Goal: Information Seeking & Learning: Learn about a topic

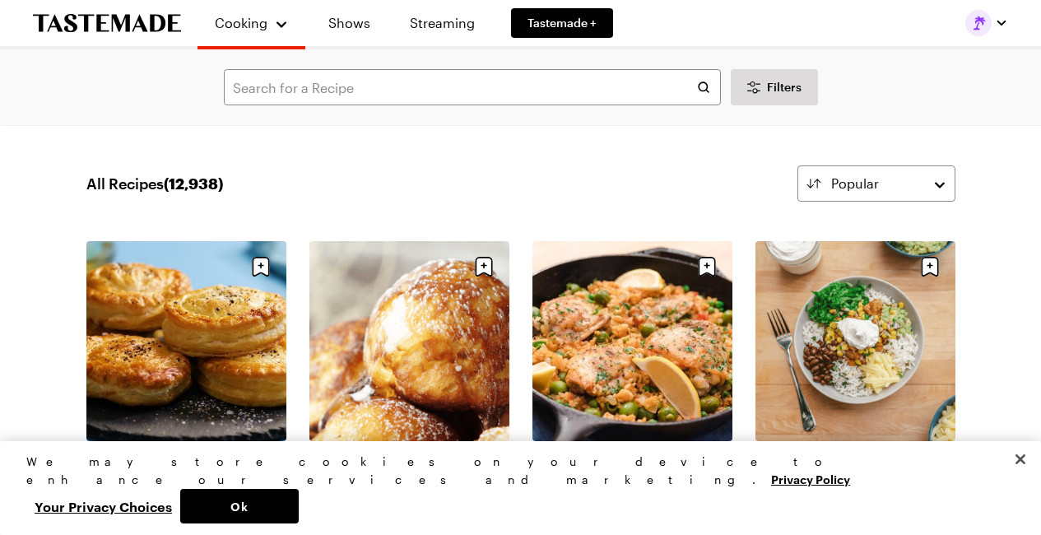
scroll to position [21651, 0]
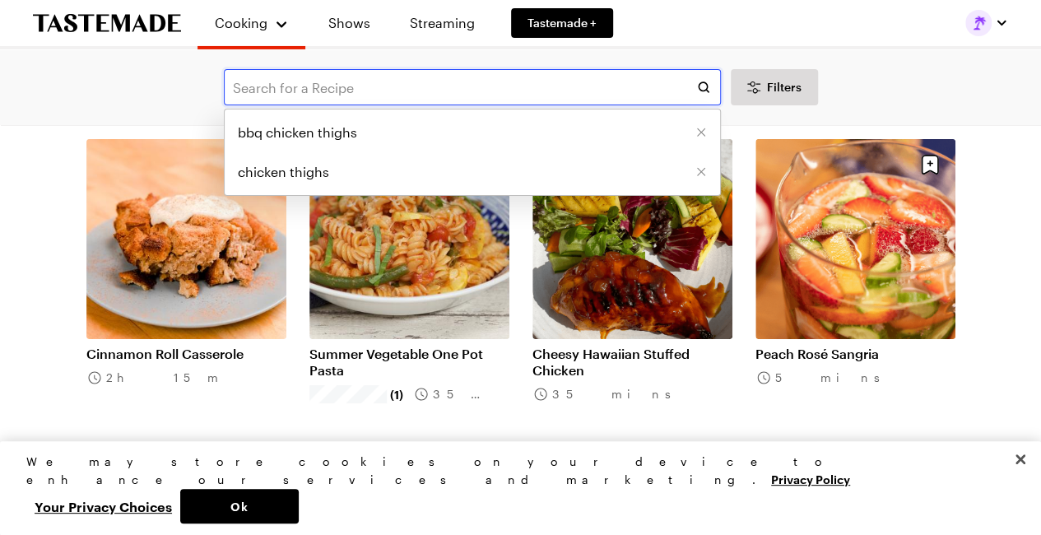
drag, startPoint x: 232, startPoint y: 86, endPoint x: 316, endPoint y: 73, distance: 85.0
click at [263, 78] on input "text" at bounding box center [472, 87] width 497 height 36
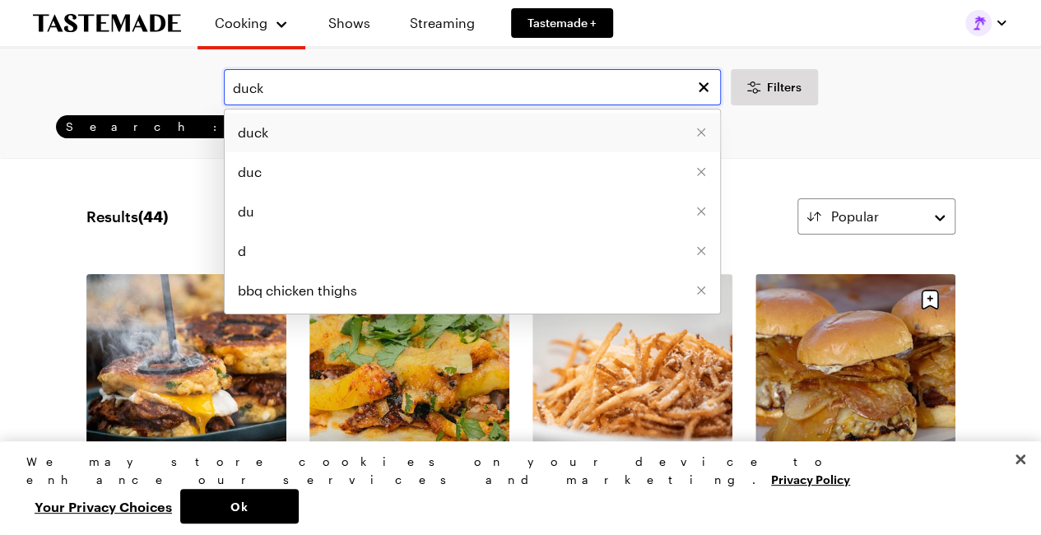
type input "duck"
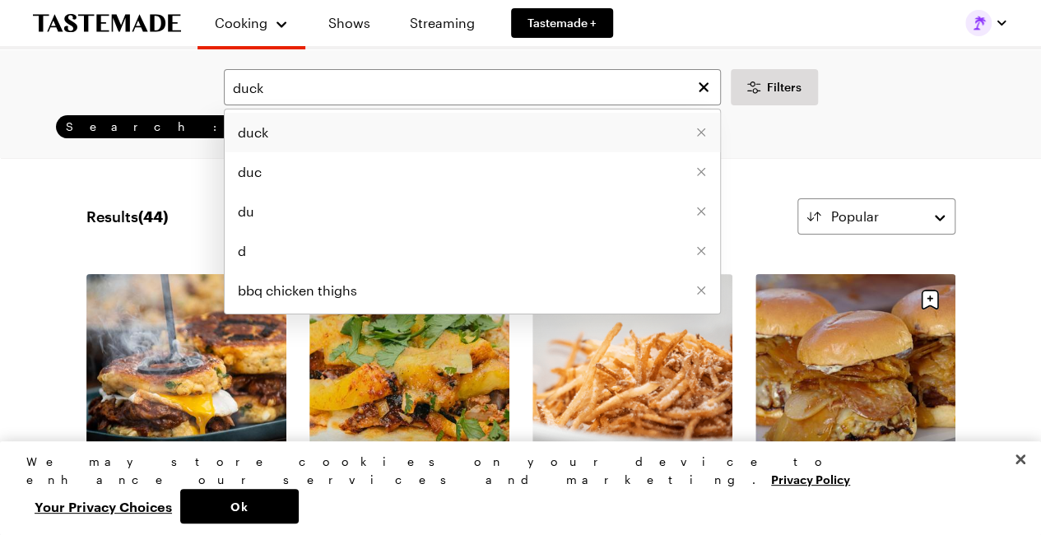
click at [277, 134] on li "duck" at bounding box center [473, 133] width 496 height 40
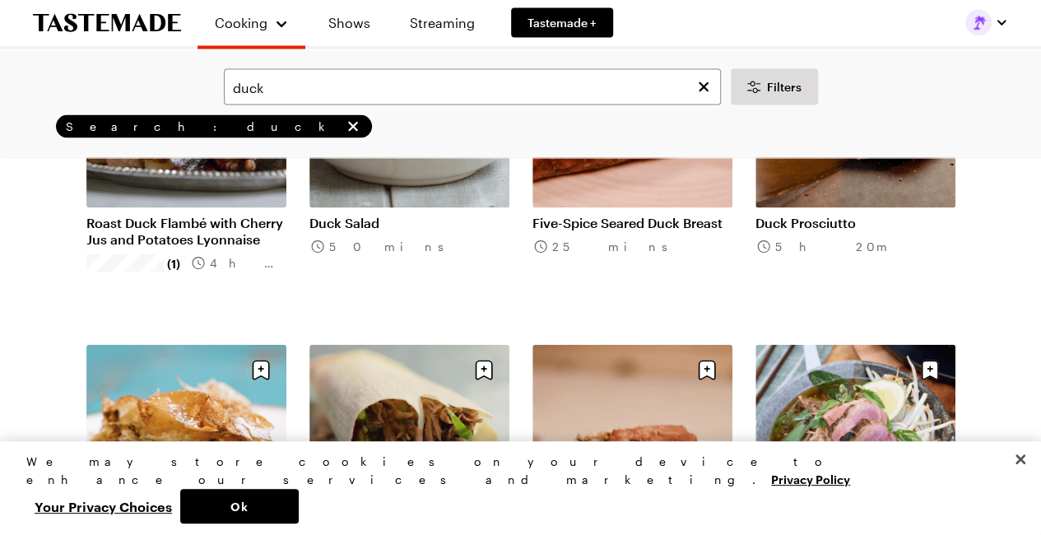
scroll to position [1811, 0]
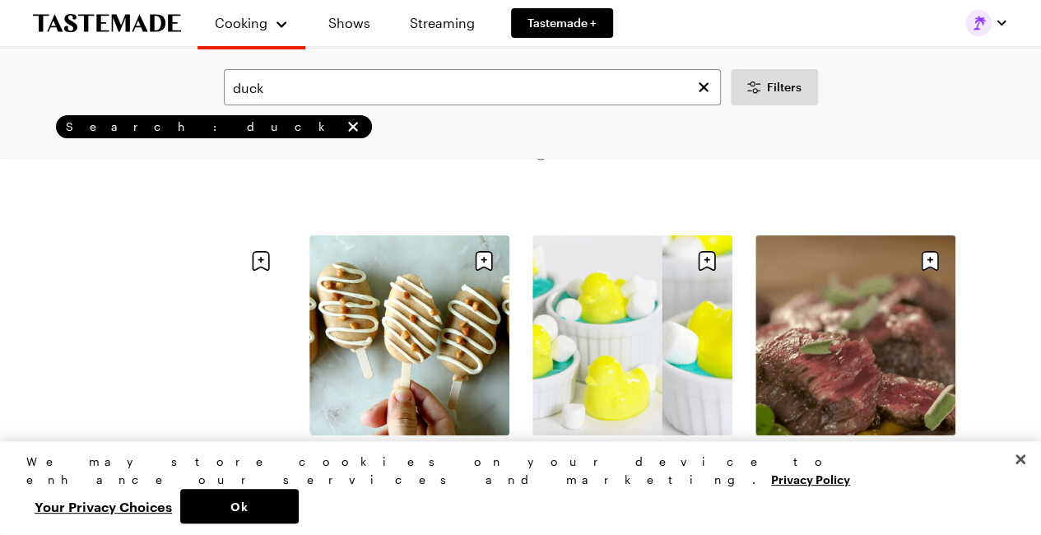
scroll to position [3046, 0]
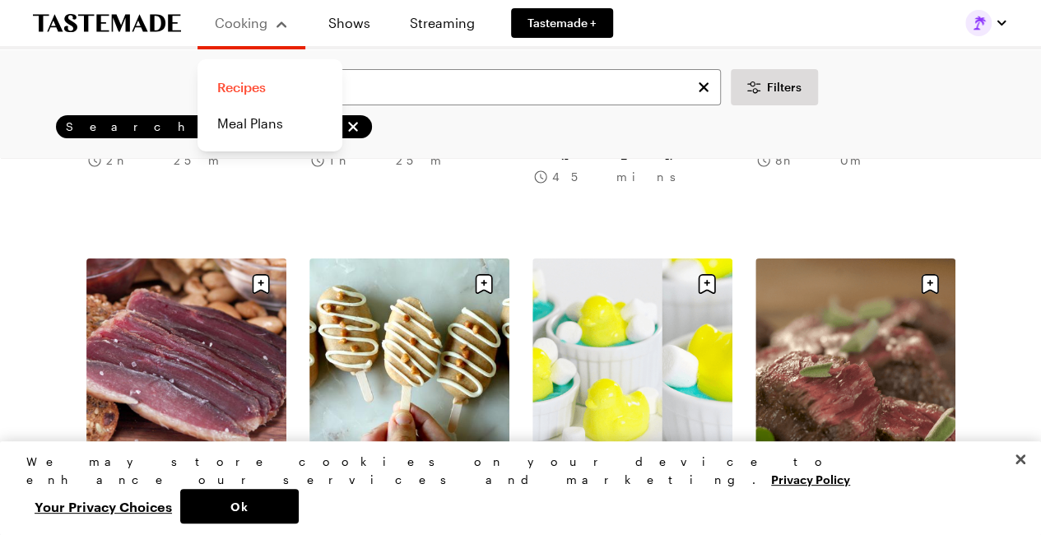
click at [238, 86] on link "Recipes" at bounding box center [269, 87] width 125 height 36
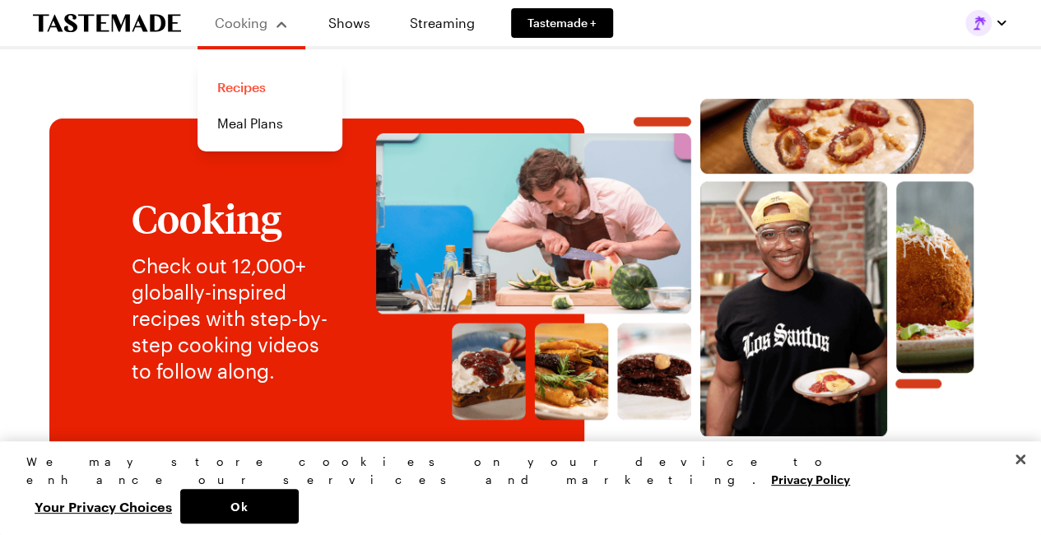
click at [220, 86] on link "Recipes" at bounding box center [269, 87] width 125 height 36
click at [234, 86] on link "Recipes" at bounding box center [269, 87] width 125 height 36
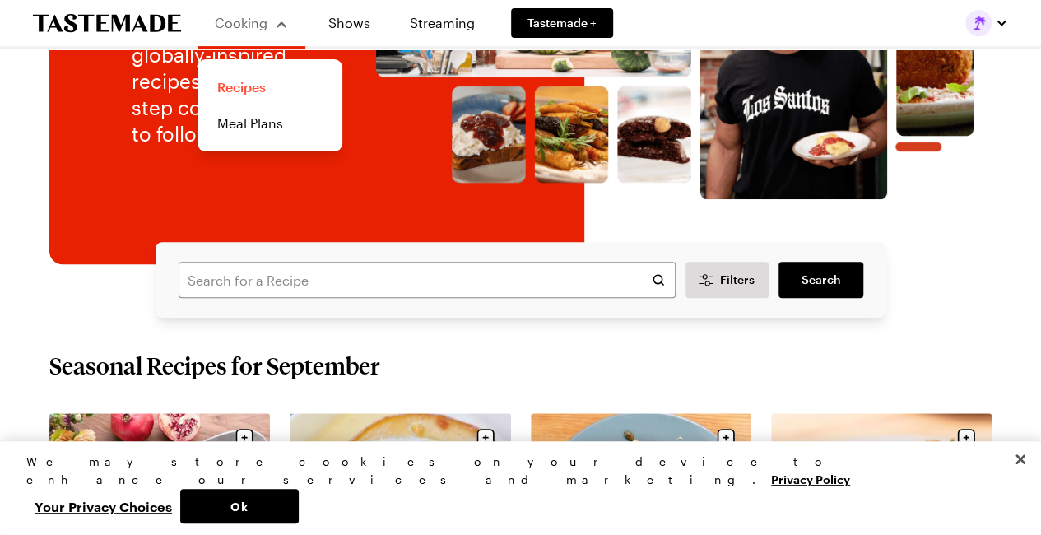
scroll to position [494, 0]
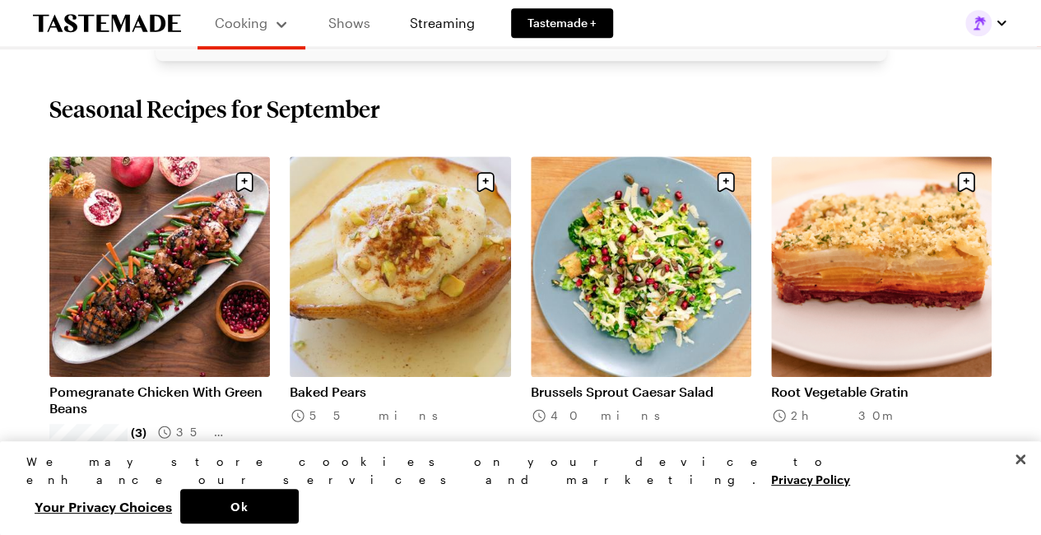
click at [346, 18] on link "Shows" at bounding box center [349, 23] width 75 height 46
click at [343, 19] on link "Shows" at bounding box center [349, 23] width 75 height 46
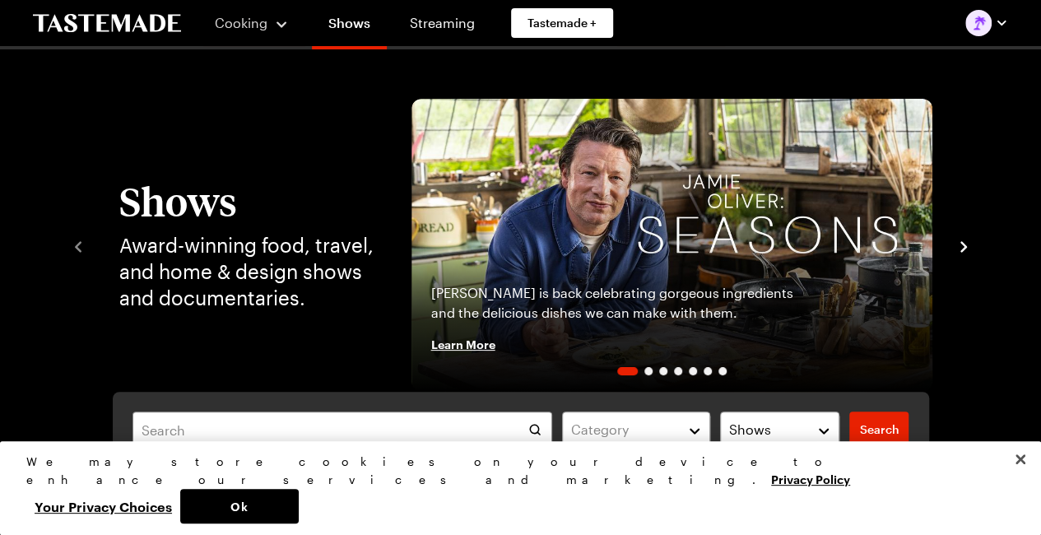
click at [962, 251] on icon "navigate to next item" at bounding box center [964, 246] width 7 height 11
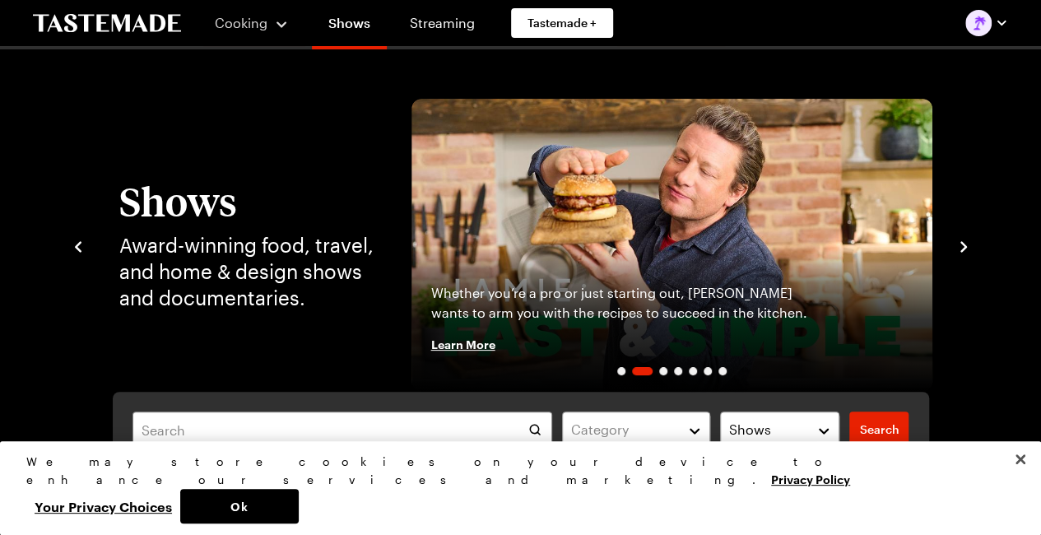
click at [962, 251] on icon "navigate to next item" at bounding box center [964, 246] width 7 height 11
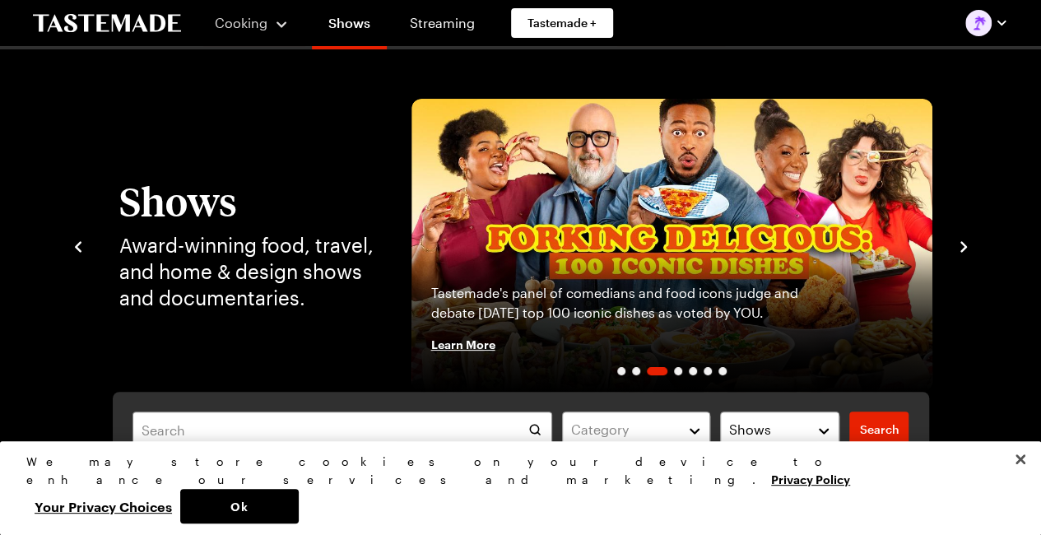
click at [962, 251] on icon "navigate to next item" at bounding box center [964, 246] width 7 height 11
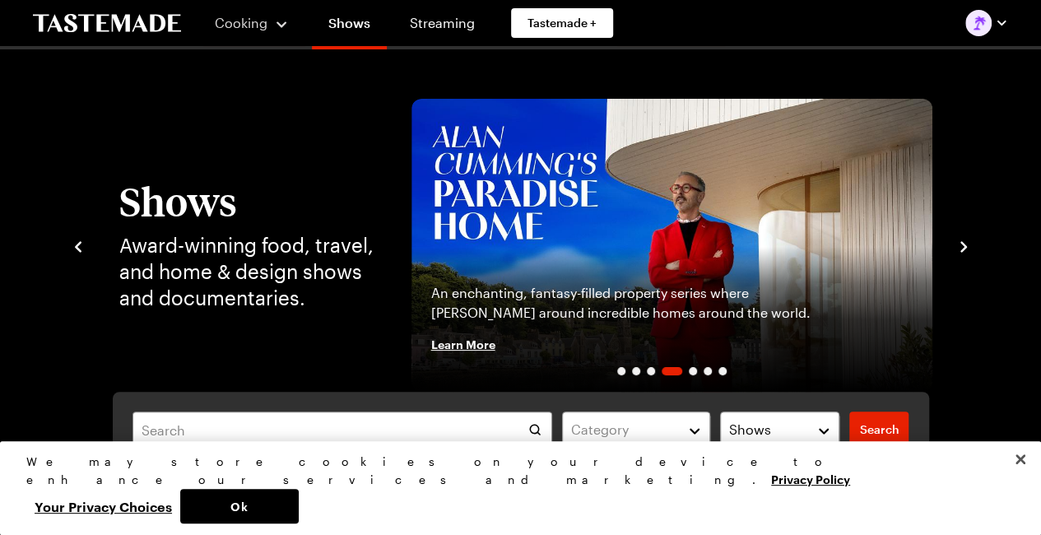
click at [962, 251] on icon "navigate to next item" at bounding box center [964, 246] width 7 height 11
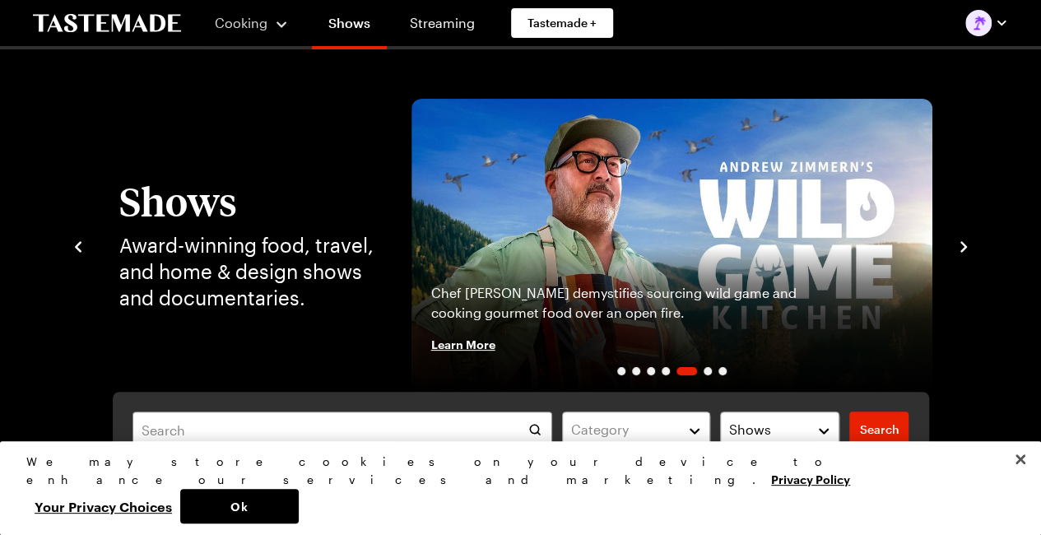
click at [962, 251] on icon "navigate to next item" at bounding box center [964, 246] width 7 height 11
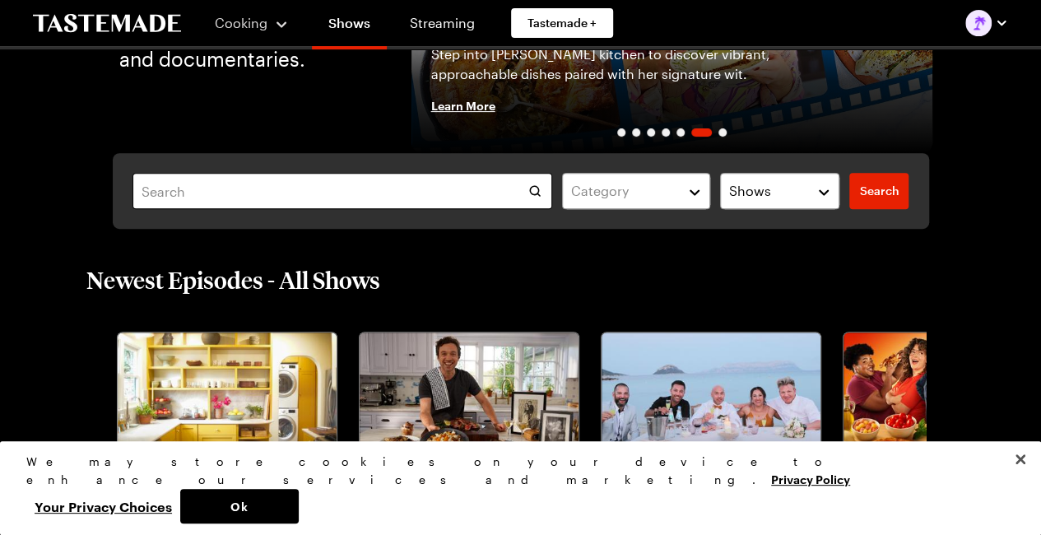
scroll to position [247, 0]
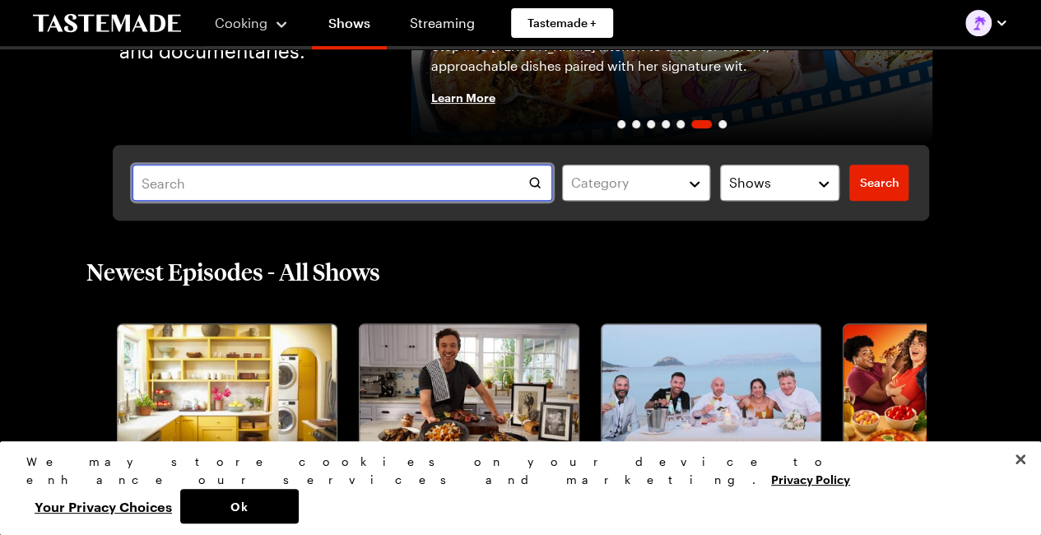
drag, startPoint x: 143, startPoint y: 182, endPoint x: 151, endPoint y: 178, distance: 9.2
click at [147, 180] on input "text" at bounding box center [343, 183] width 420 height 36
type input "[PERSON_NAME]"
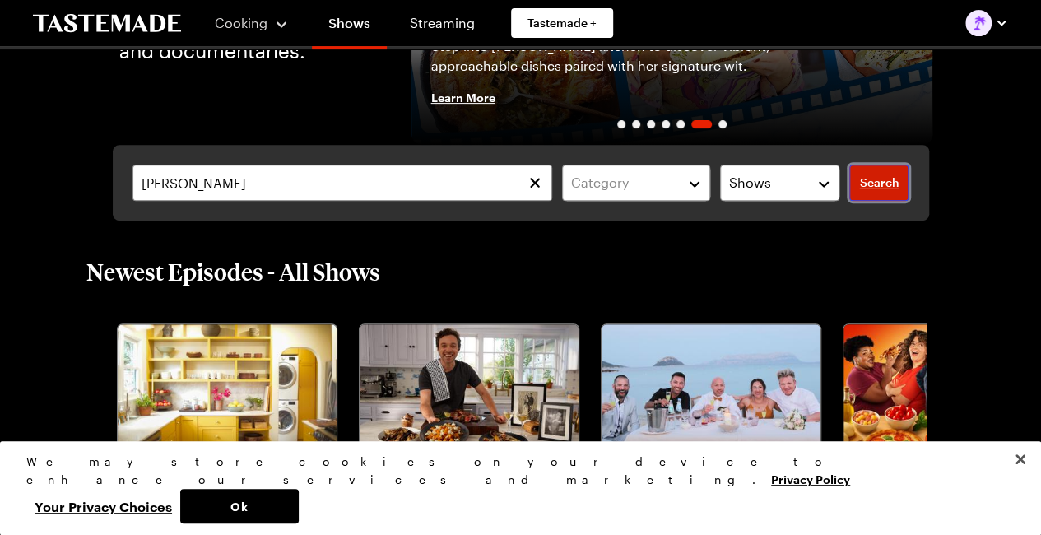
click at [886, 182] on span "Search" at bounding box center [879, 183] width 40 height 16
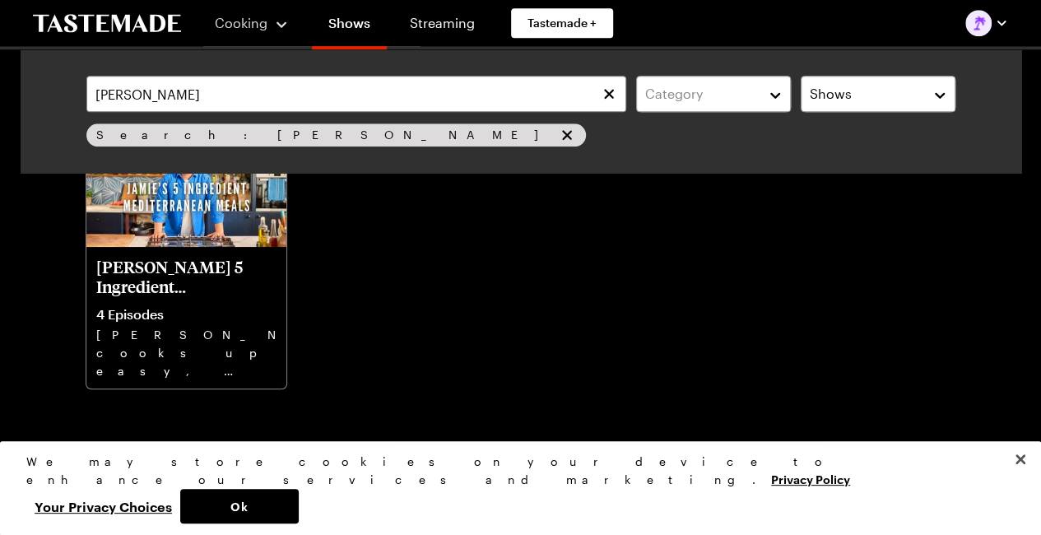
scroll to position [741, 0]
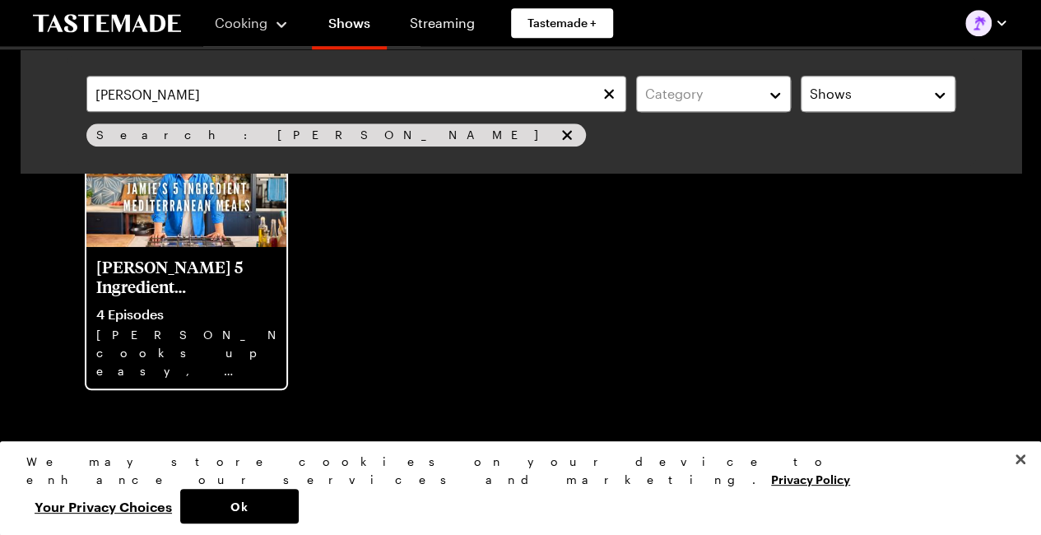
click at [204, 307] on p "4 Episodes" at bounding box center [186, 314] width 180 height 16
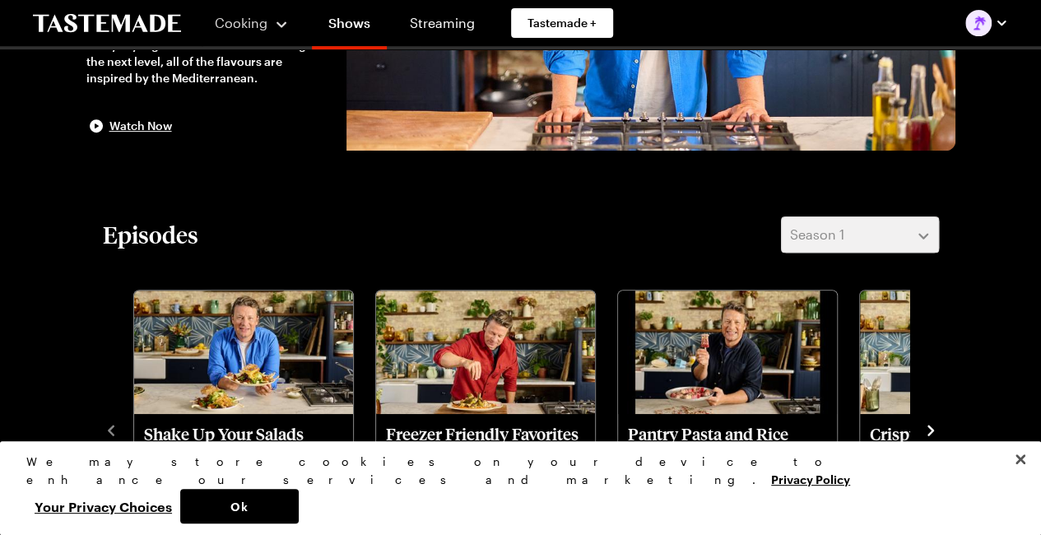
scroll to position [329, 0]
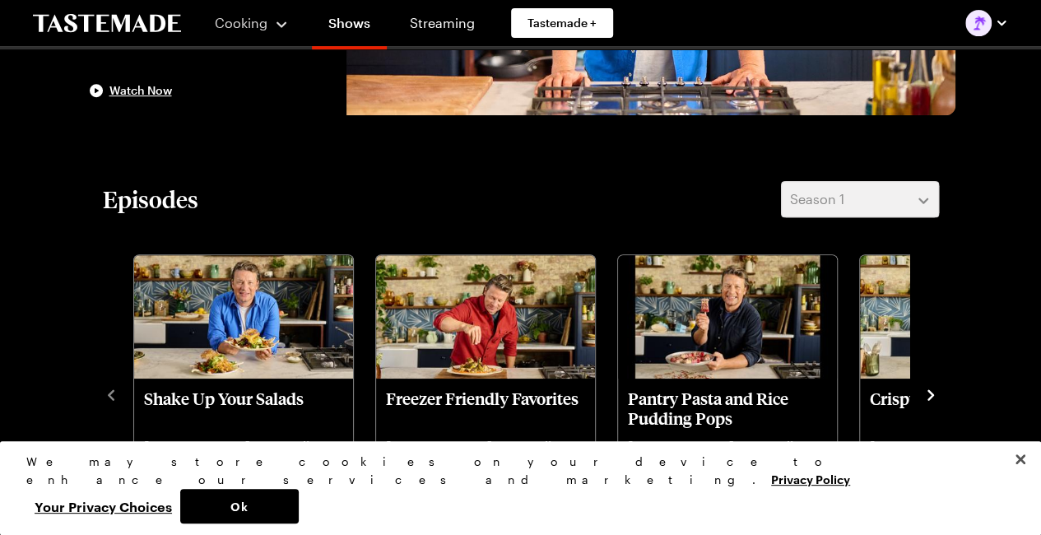
click at [930, 394] on icon "navigate to next item" at bounding box center [931, 395] width 16 height 16
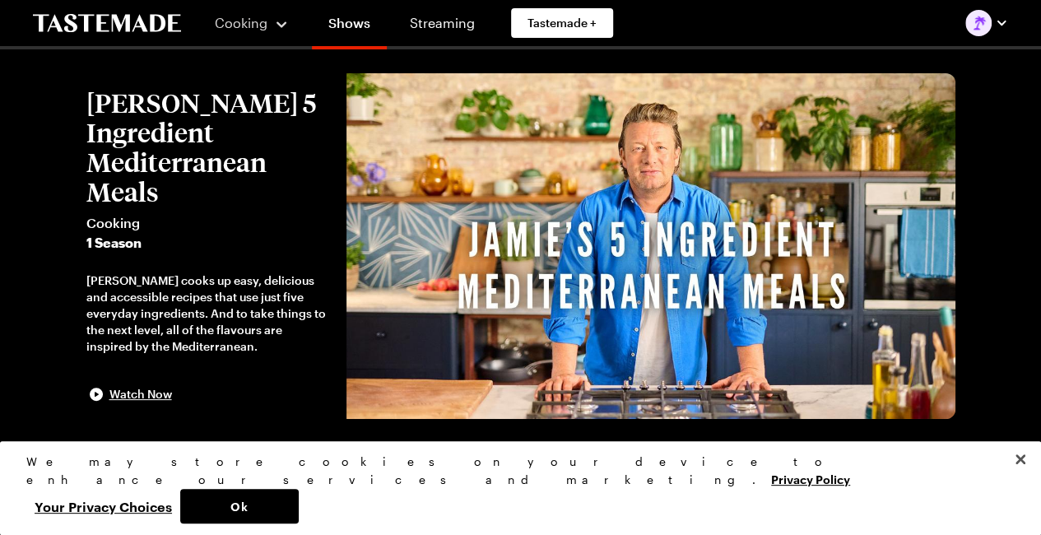
scroll to position [0, 0]
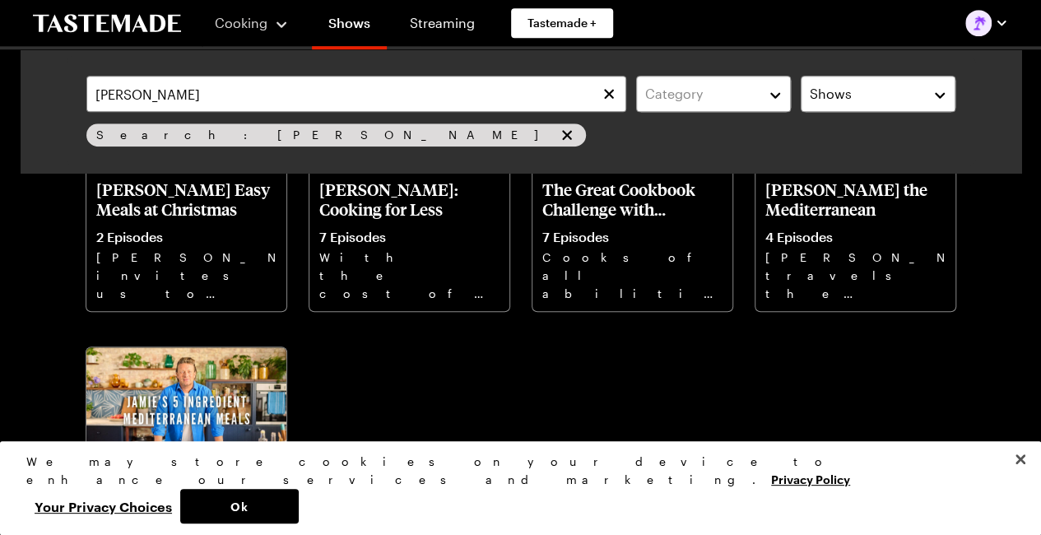
scroll to position [494, 0]
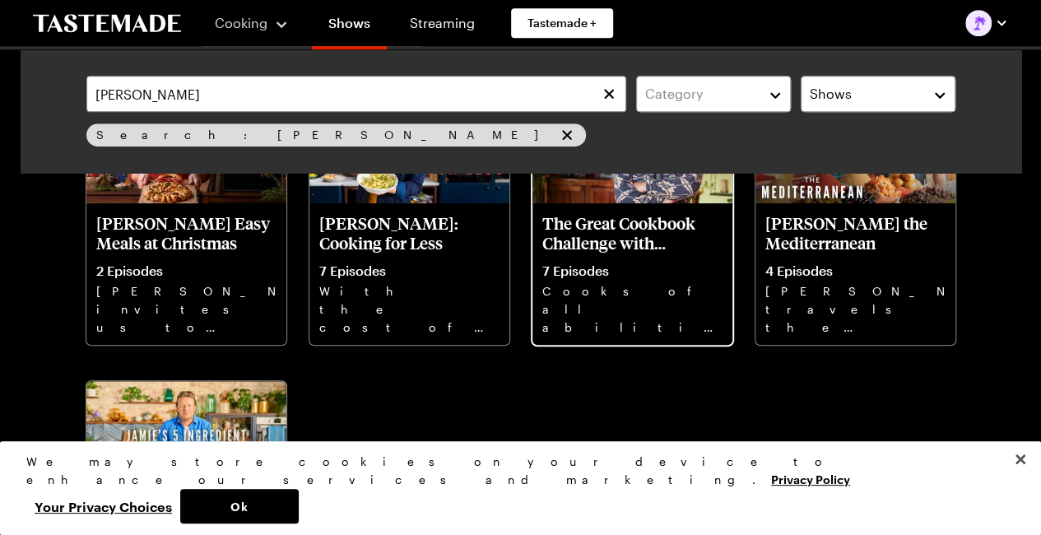
click at [635, 276] on div "7 Episodes Cooks of all abilities compete against each other to win a life-chan…" at bounding box center [633, 299] width 180 height 72
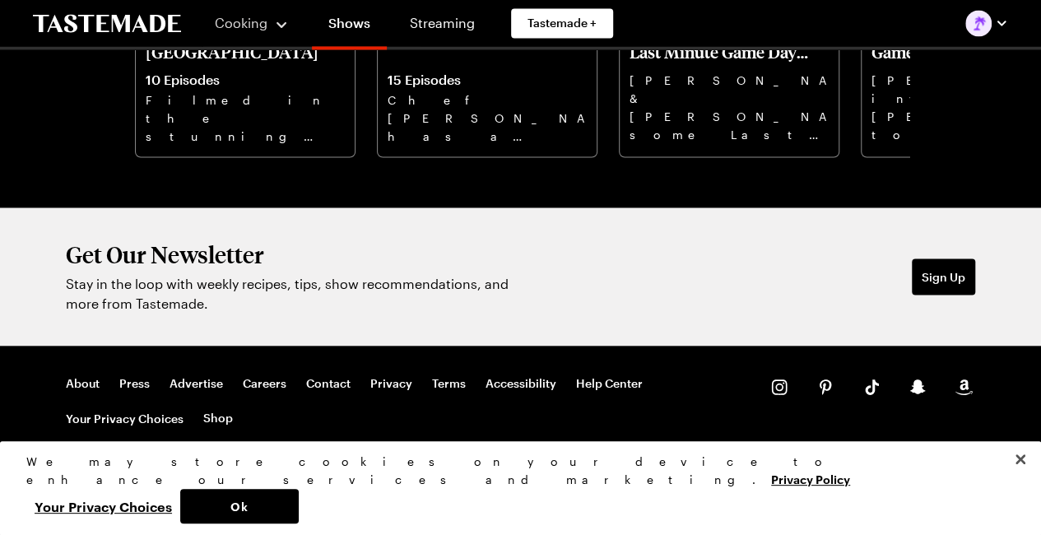
scroll to position [1004, 0]
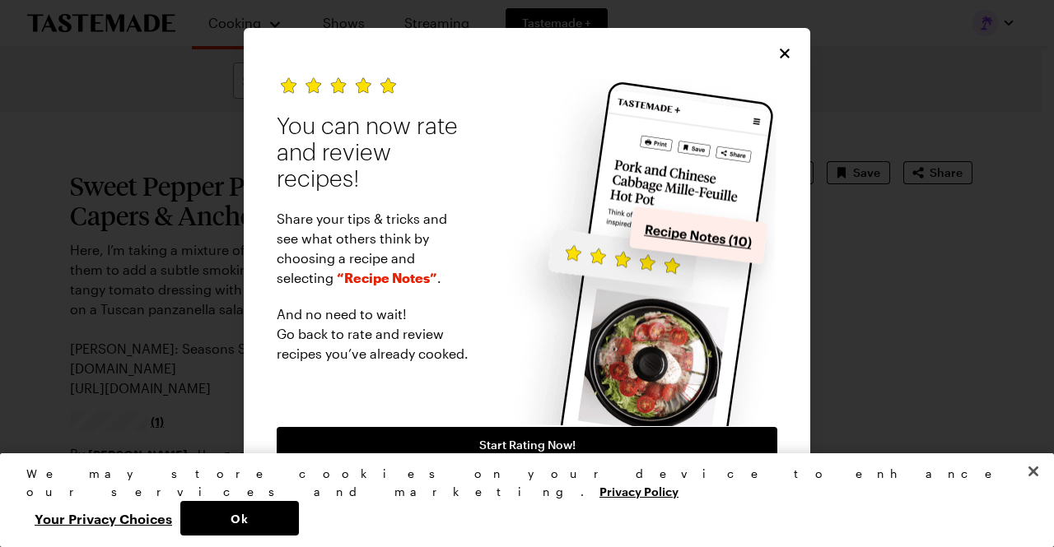
type textarea "x"
